Goal: Information Seeking & Learning: Understand process/instructions

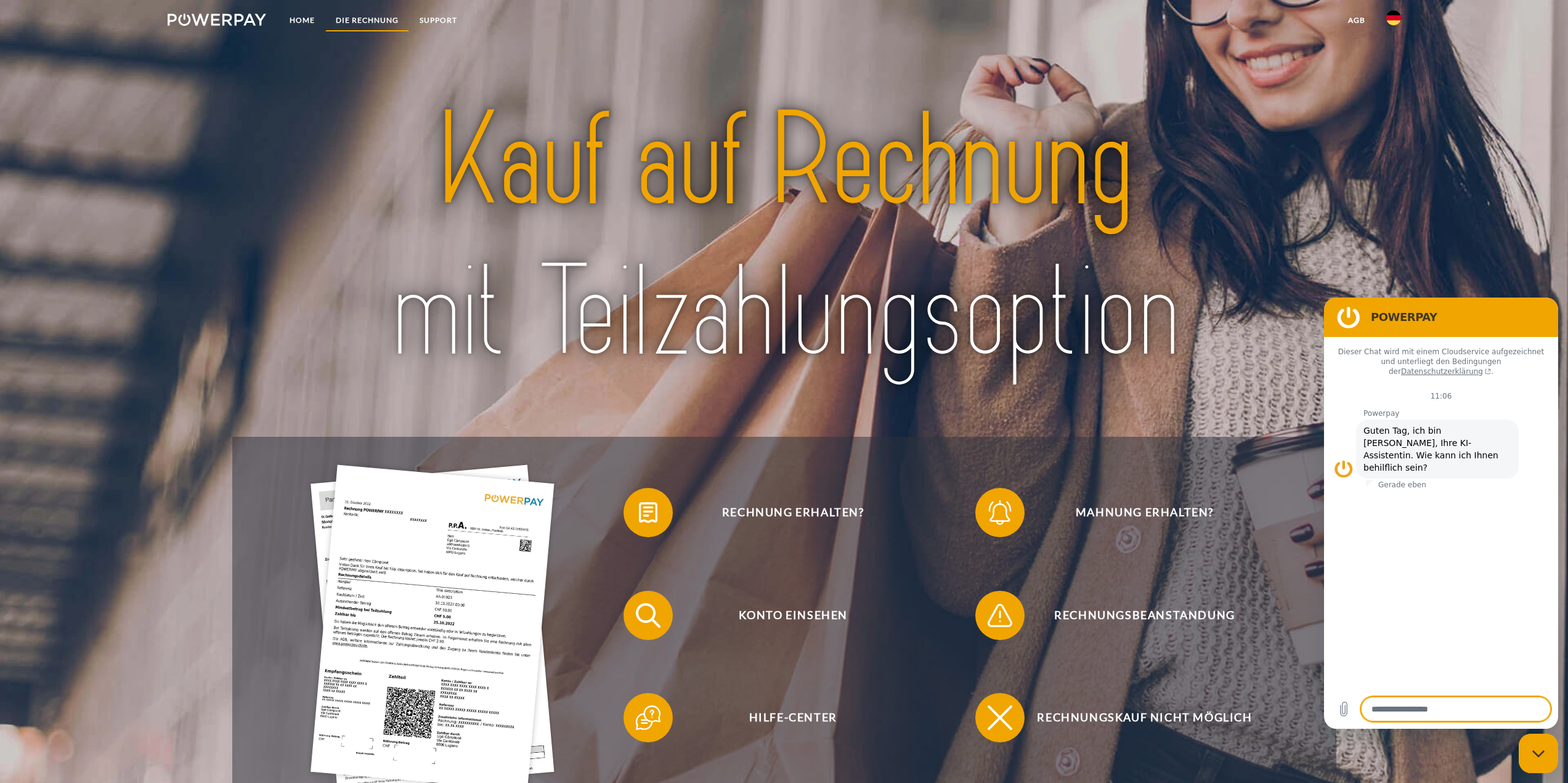
click at [350, 23] on link "DIE RECHNUNG" at bounding box center [366, 21] width 84 height 23
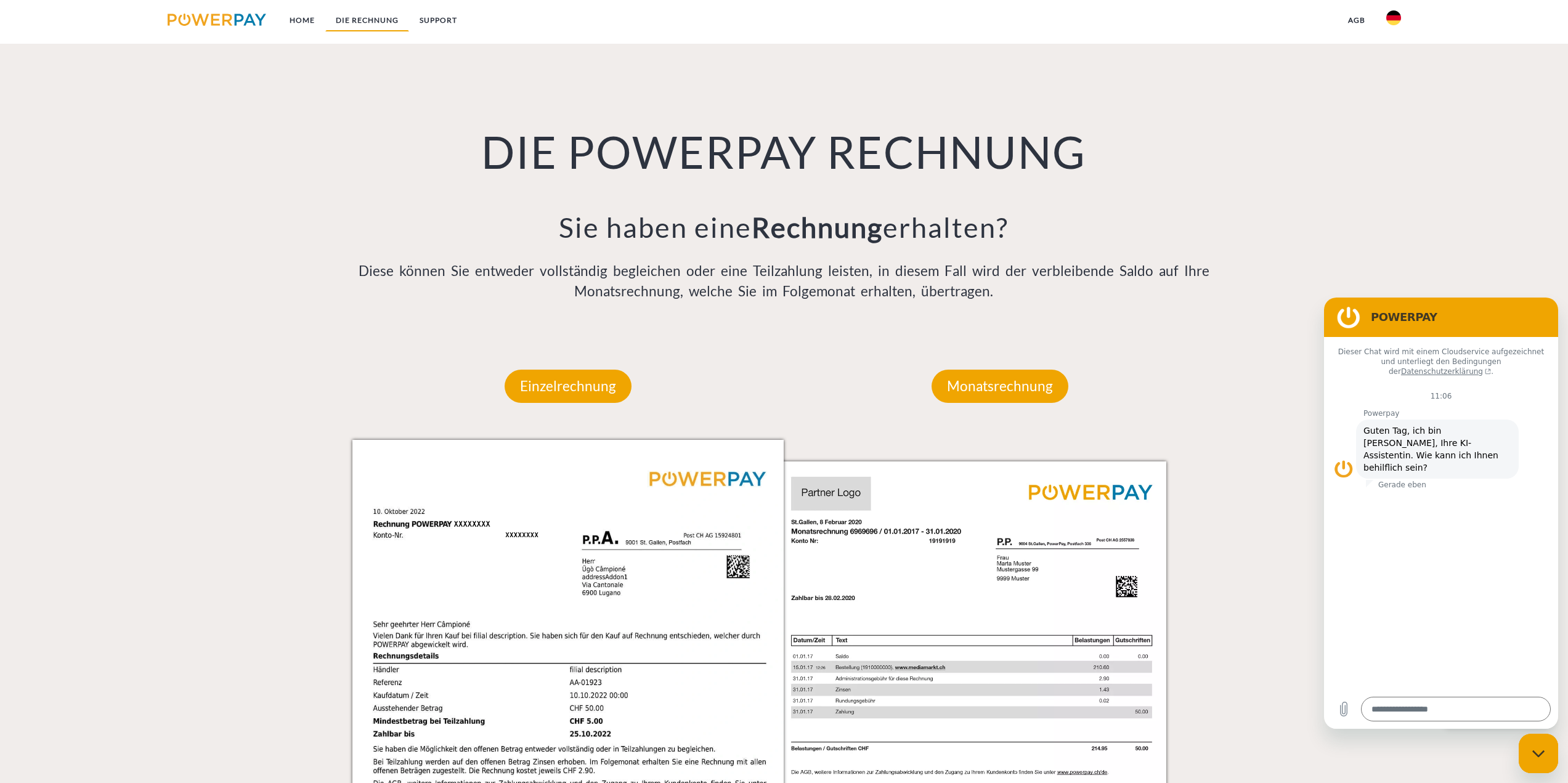
scroll to position [895, 0]
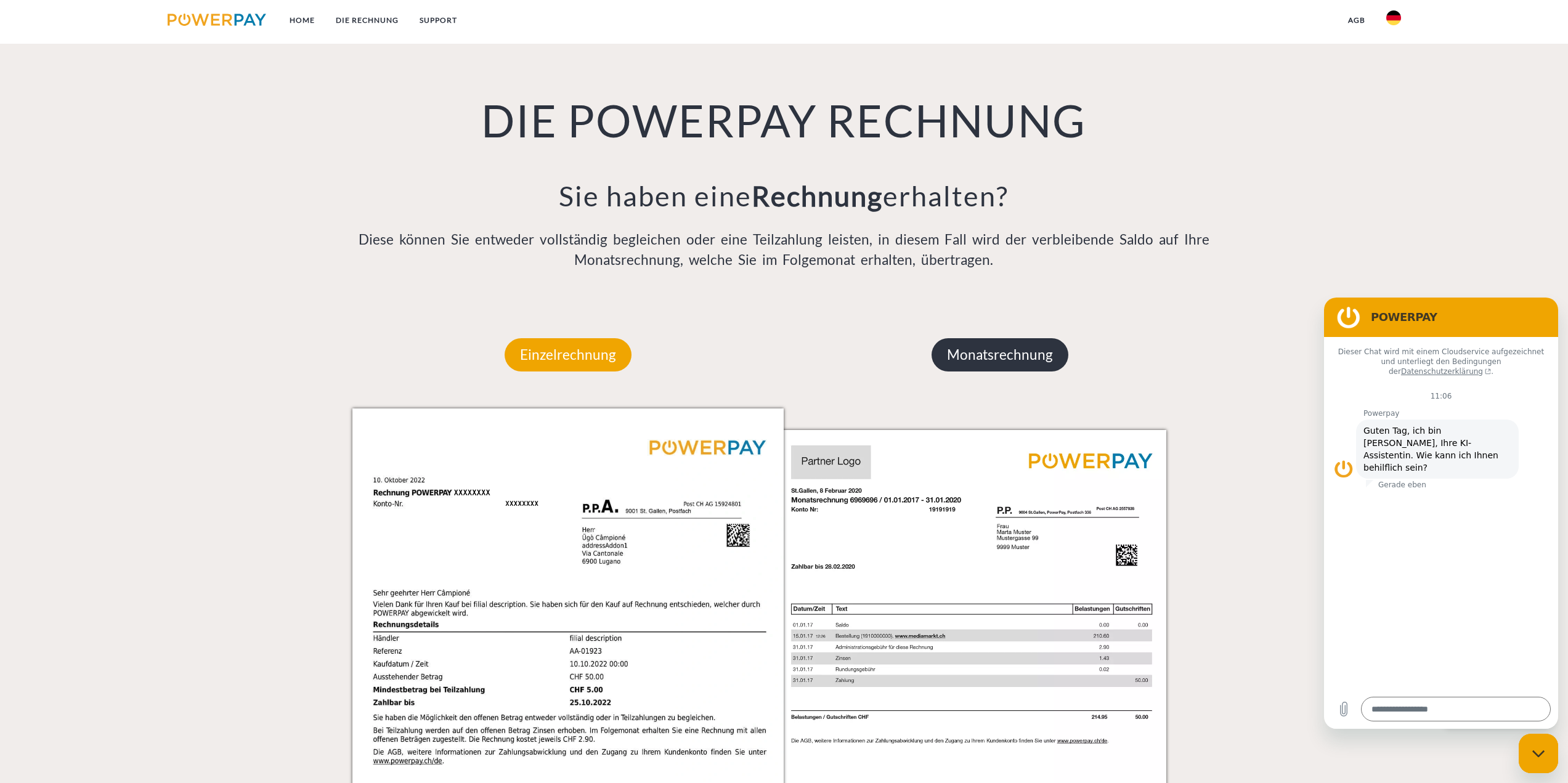
click at [970, 346] on p "Monatsrechnung" at bounding box center [1000, 354] width 137 height 33
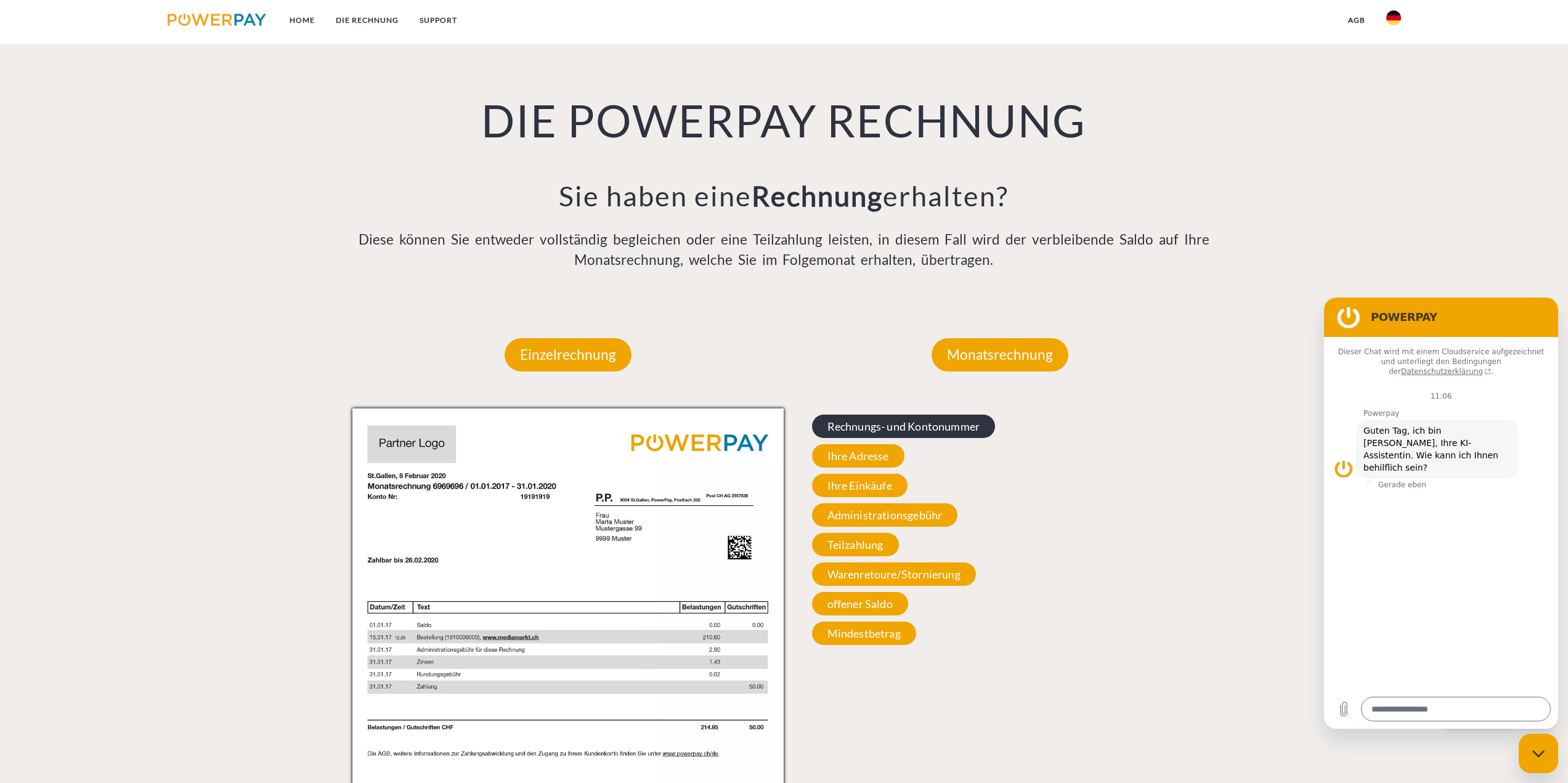
click at [842, 420] on span "Rechnungs- und Kontonummer" at bounding box center [903, 426] width 183 height 23
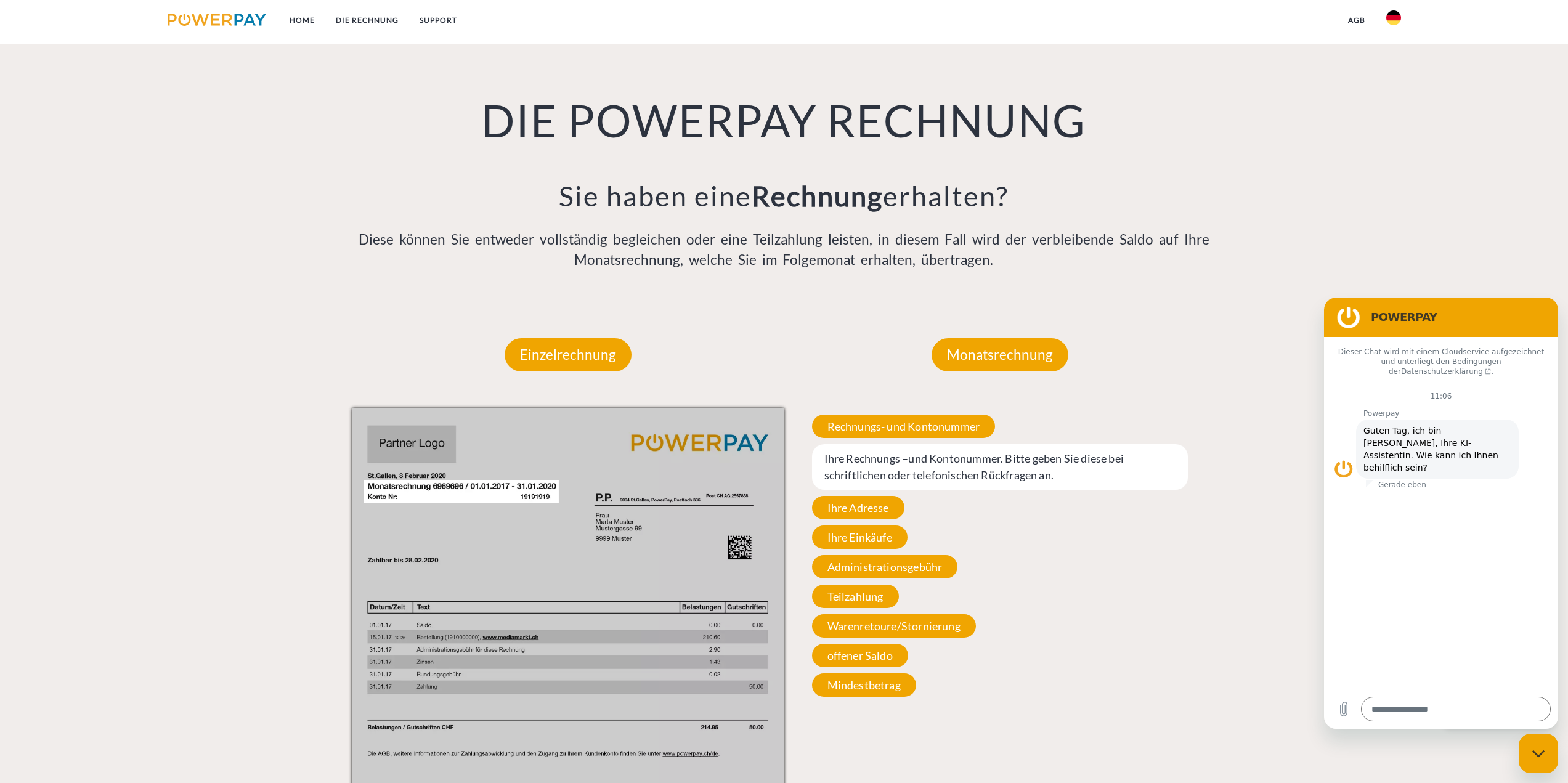
click at [890, 465] on span "Ihre Rechnungs –und Kontonummer. Bitte geben Sie diese bei schriftlichen oder t…" at bounding box center [1000, 467] width 377 height 46
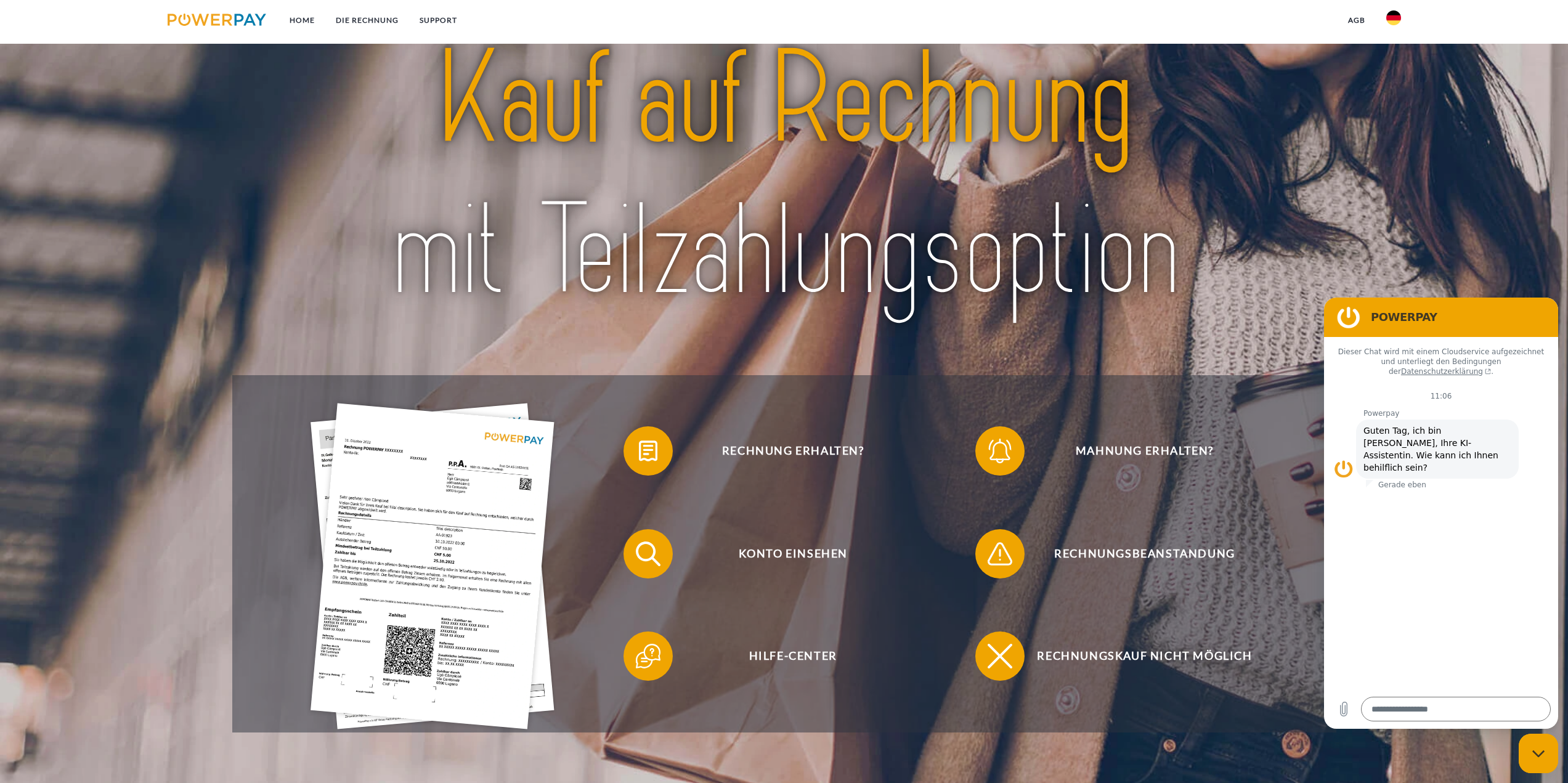
scroll to position [0, 0]
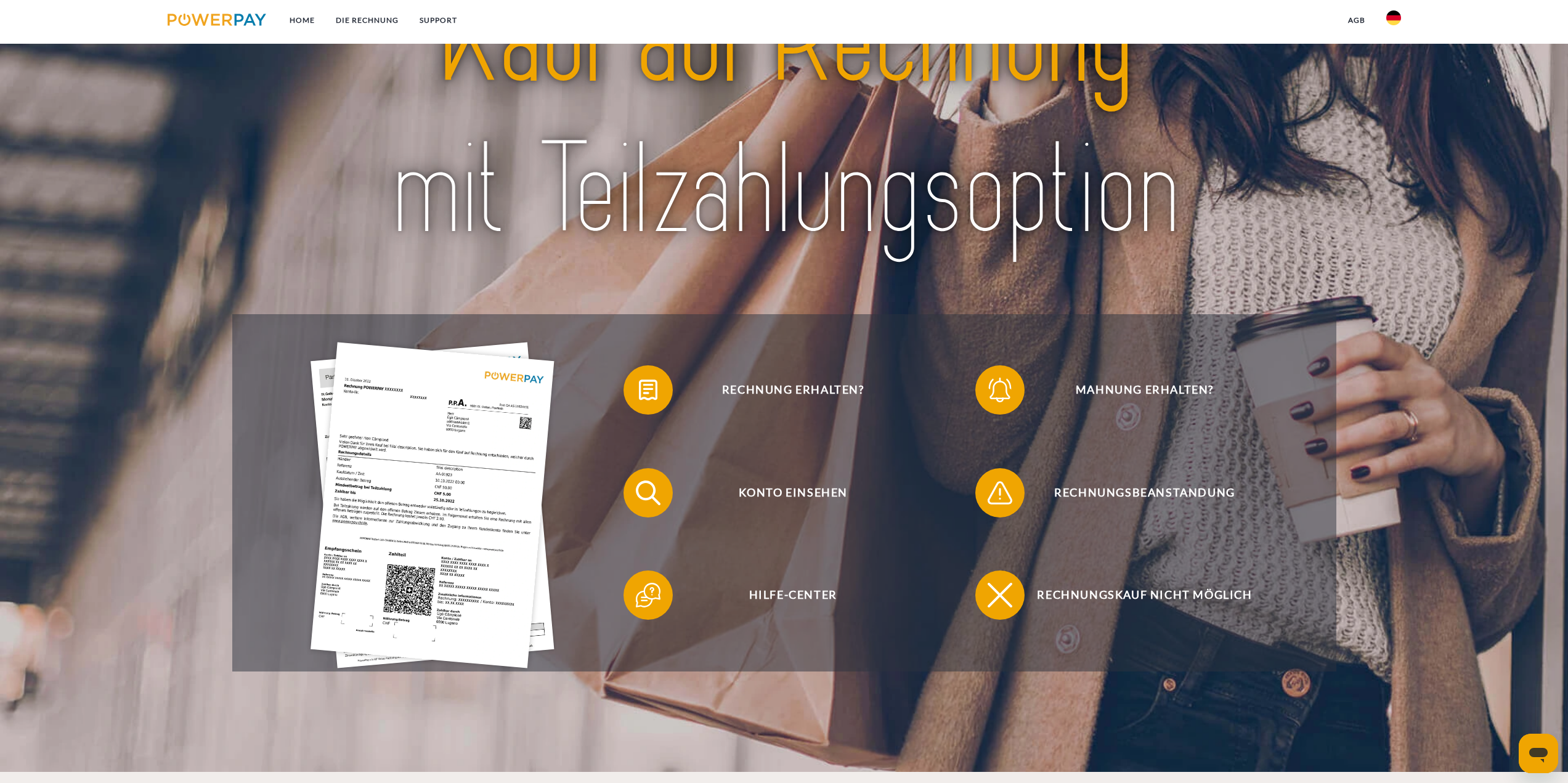
scroll to position [123, 0]
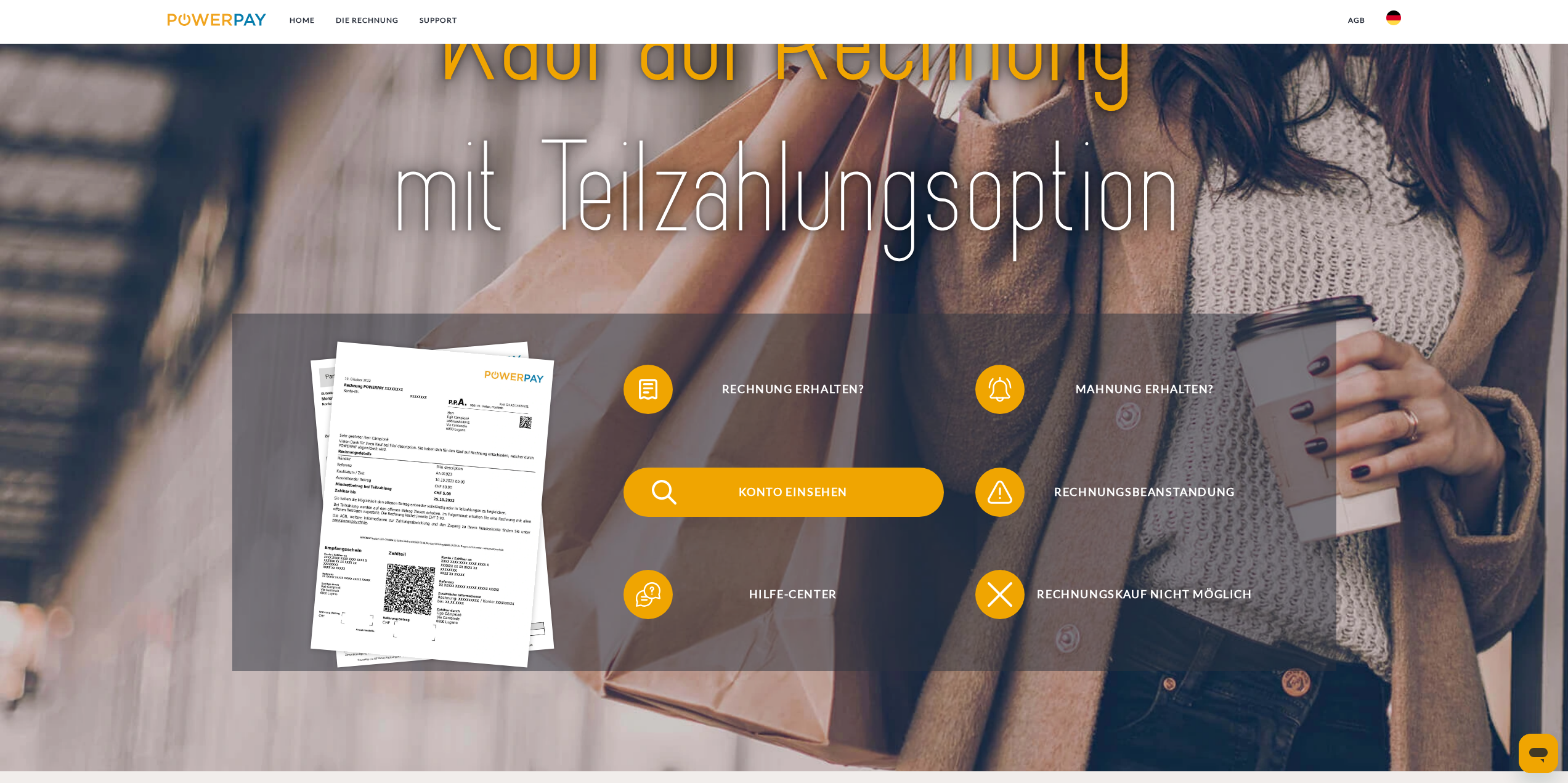
click at [791, 489] on span "Konto einsehen" at bounding box center [792, 492] width 301 height 49
